Goal: Obtain resource: Obtain resource

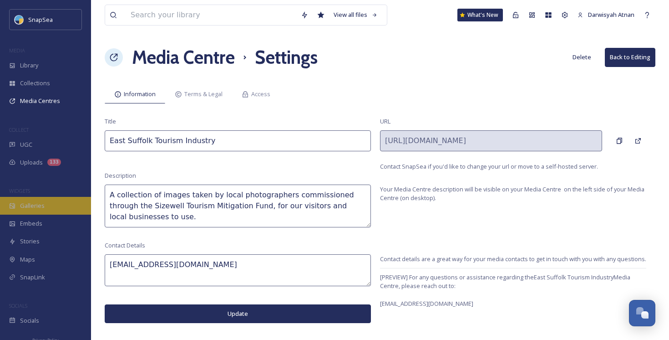
click at [17, 209] on div "Galleries" at bounding box center [45, 206] width 91 height 18
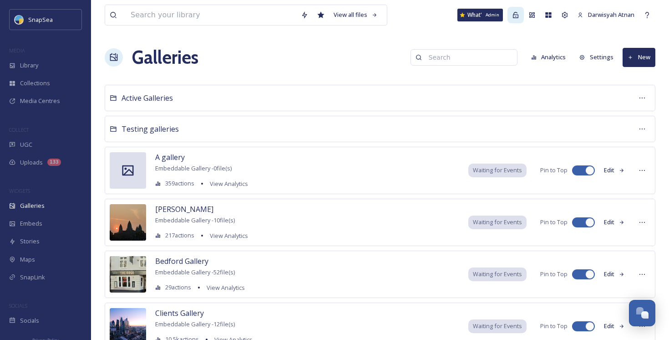
click at [515, 17] on icon at bounding box center [515, 15] width 5 height 6
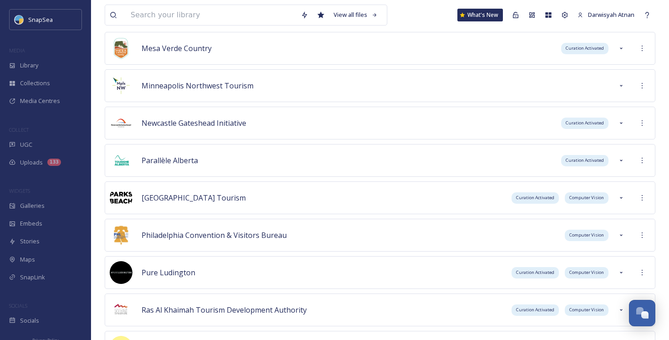
scroll to position [2086, 0]
click at [644, 45] on icon at bounding box center [641, 47] width 7 height 7
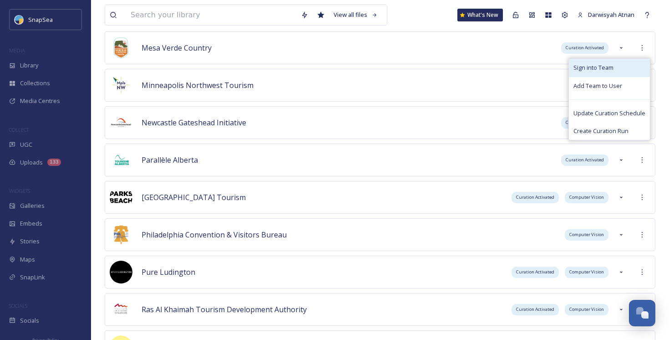
click at [638, 69] on div "Sign into Team" at bounding box center [609, 68] width 81 height 18
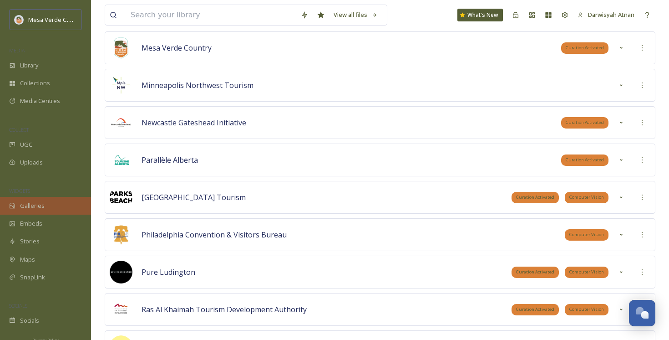
click at [47, 198] on div "Galleries" at bounding box center [45, 206] width 91 height 18
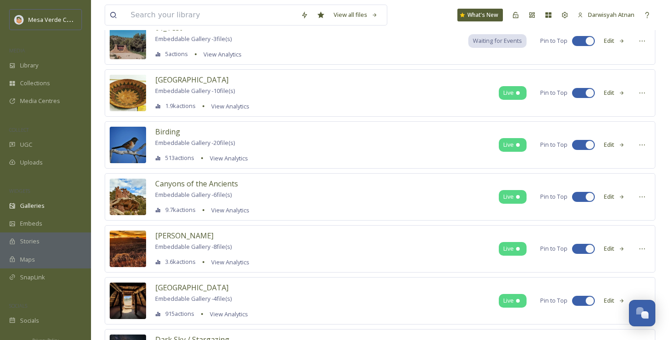
scroll to position [79, 0]
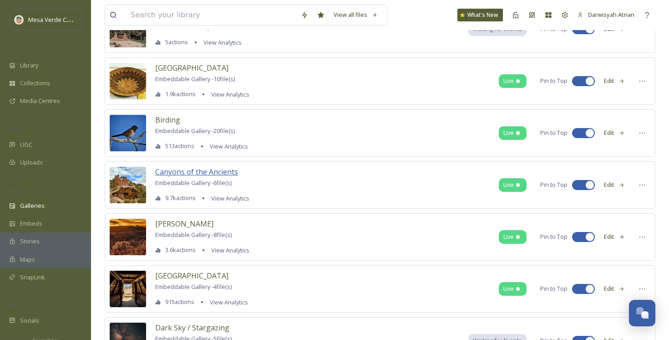
click at [226, 173] on span "Canyons of the Ancients" at bounding box center [196, 172] width 83 height 10
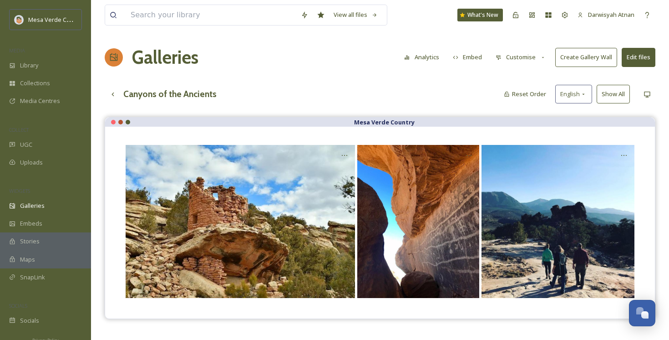
click at [597, 63] on button "Create Gallery Wall" at bounding box center [586, 57] width 62 height 19
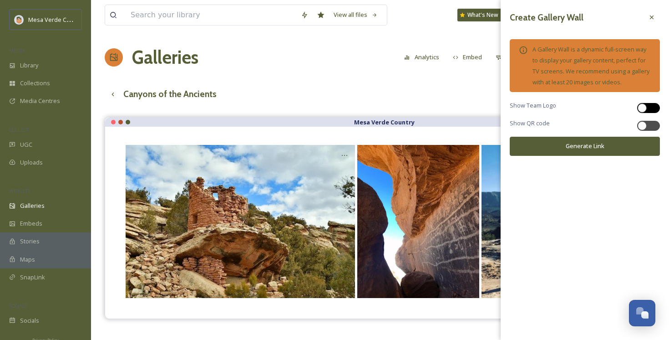
click at [646, 111] on div at bounding box center [648, 108] width 23 height 10
checkbox input "true"
click at [646, 130] on div at bounding box center [648, 126] width 23 height 10
checkbox input "true"
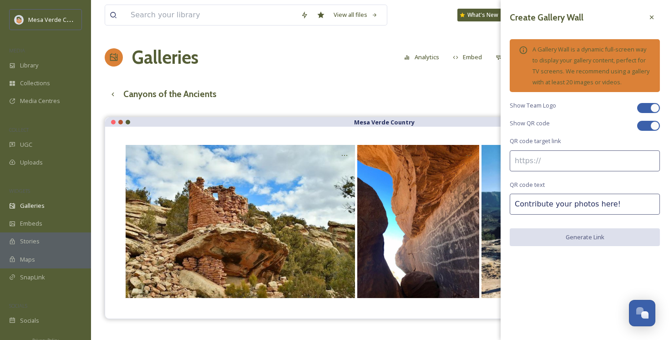
click at [547, 161] on input at bounding box center [585, 160] width 150 height 21
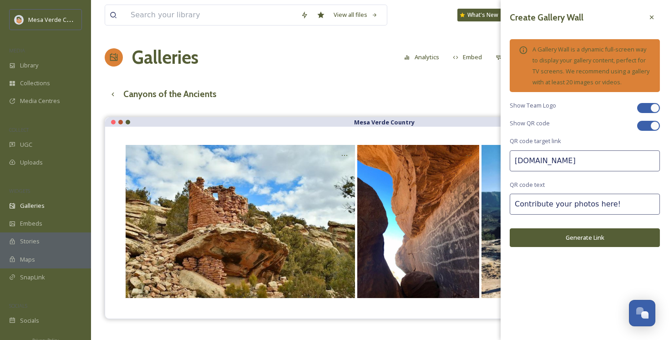
type input "snapsea.io"
click at [541, 237] on button "Generate Link" at bounding box center [585, 237] width 150 height 19
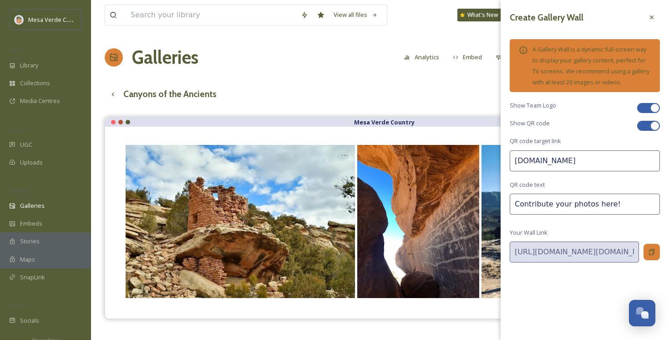
click at [653, 249] on icon at bounding box center [651, 251] width 5 height 6
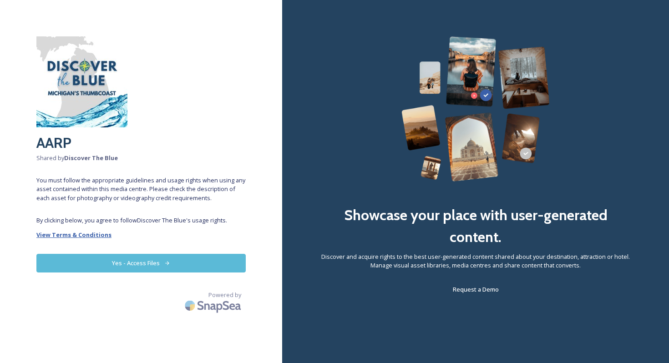
click at [98, 237] on strong "View Terms & Conditions" at bounding box center [73, 235] width 75 height 8
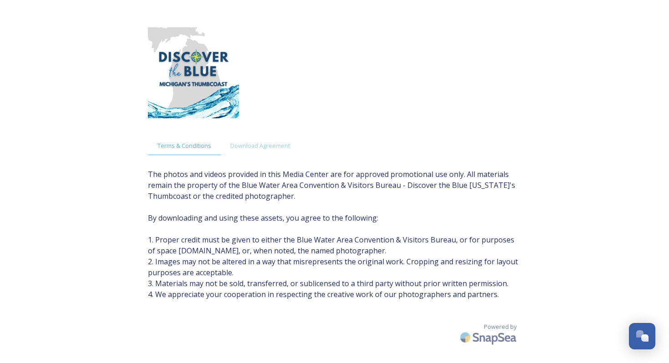
click at [330, 124] on div "Terms & Conditions Download Agreement The photos and videos provided in this Me…" at bounding box center [334, 199] width 391 height 363
click at [278, 151] on div "Download Agreement" at bounding box center [260, 146] width 79 height 19
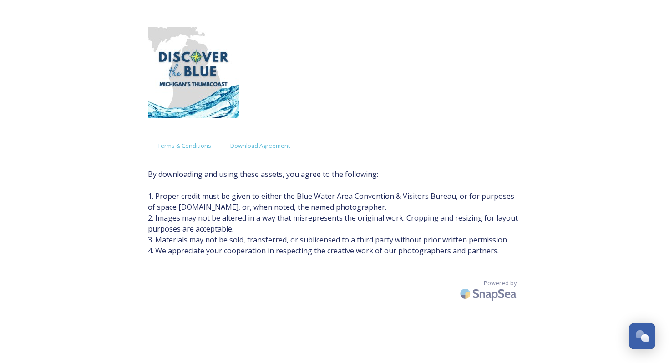
click at [186, 144] on span "Terms & Conditions" at bounding box center [184, 146] width 54 height 9
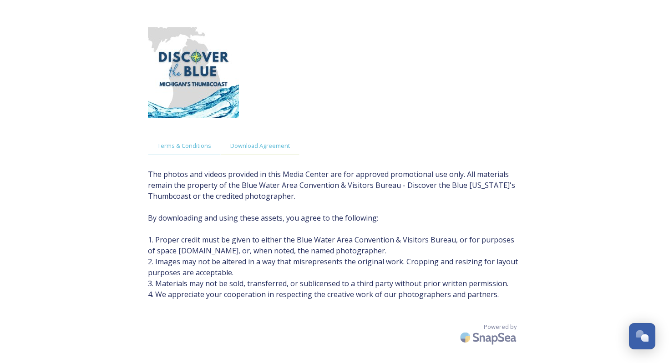
click at [282, 145] on span "Download Agreement" at bounding box center [260, 146] width 60 height 9
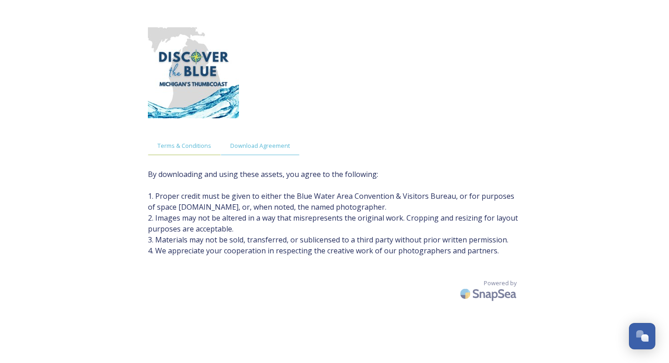
click at [186, 146] on span "Terms & Conditions" at bounding box center [184, 146] width 54 height 9
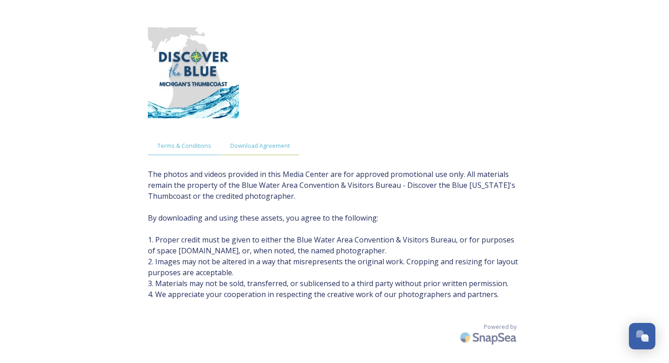
click at [254, 147] on span "Download Agreement" at bounding box center [260, 146] width 60 height 9
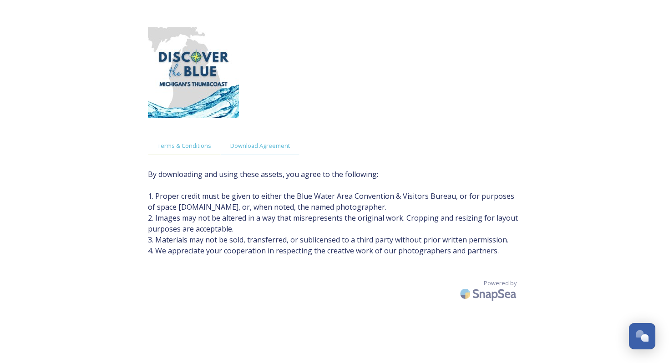
click at [184, 142] on span "Terms & Conditions" at bounding box center [184, 146] width 54 height 9
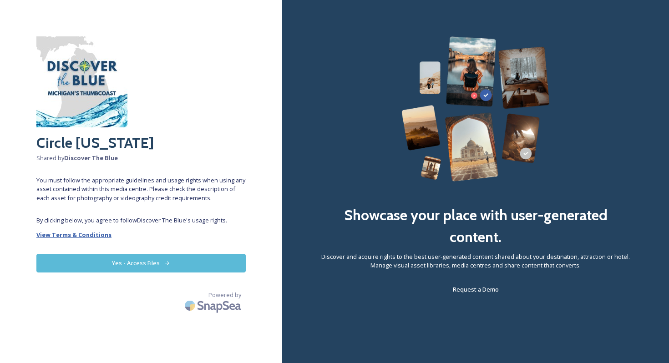
click at [91, 236] on strong "View Terms & Conditions" at bounding box center [73, 235] width 75 height 8
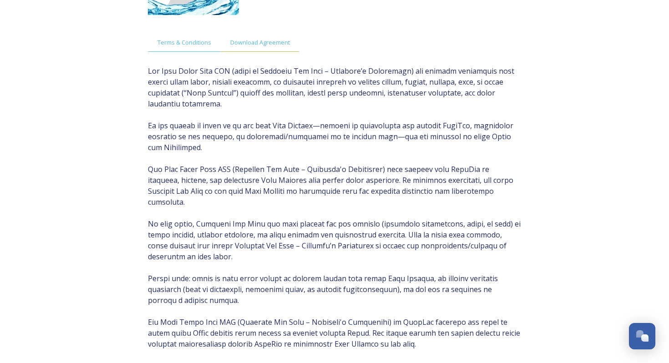
click at [284, 50] on div "Download Agreement" at bounding box center [260, 42] width 79 height 19
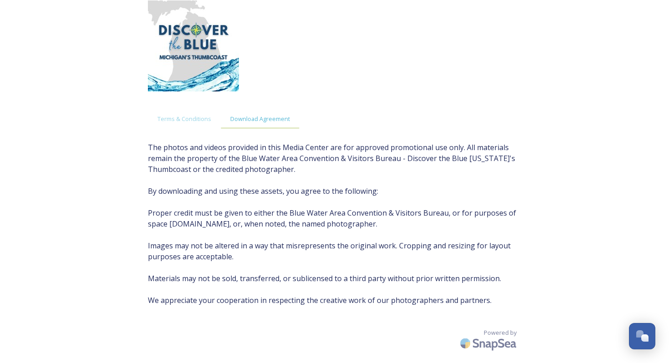
scroll to position [27, 0]
click at [208, 124] on div "Terms & Conditions" at bounding box center [184, 119] width 73 height 19
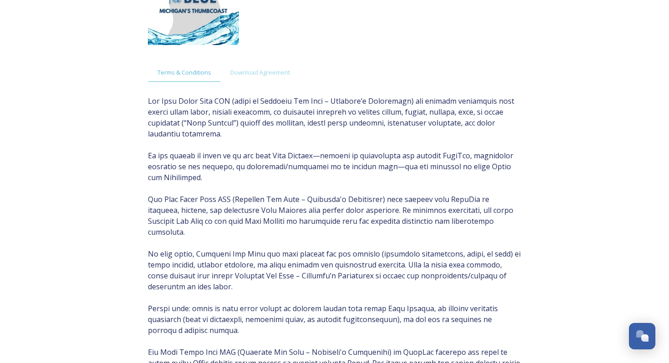
scroll to position [72, 0]
